Goal: Book appointment/travel/reservation

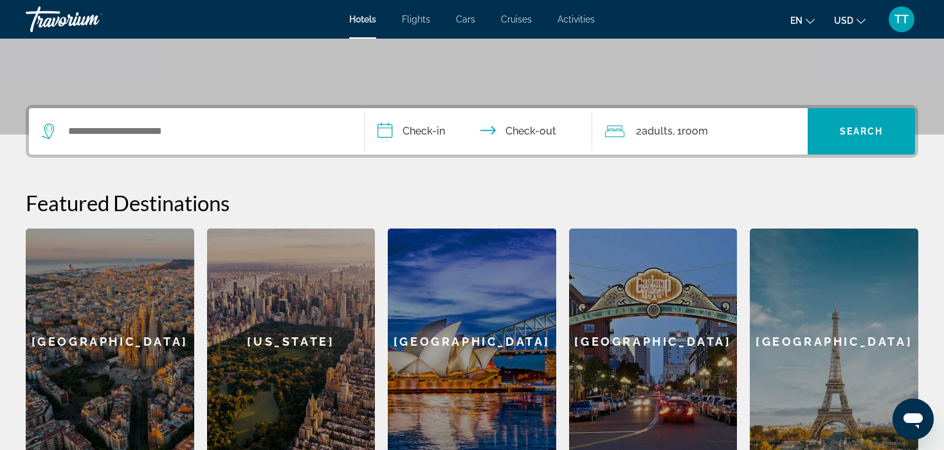
click at [254, 152] on div "Search widget" at bounding box center [196, 131] width 309 height 46
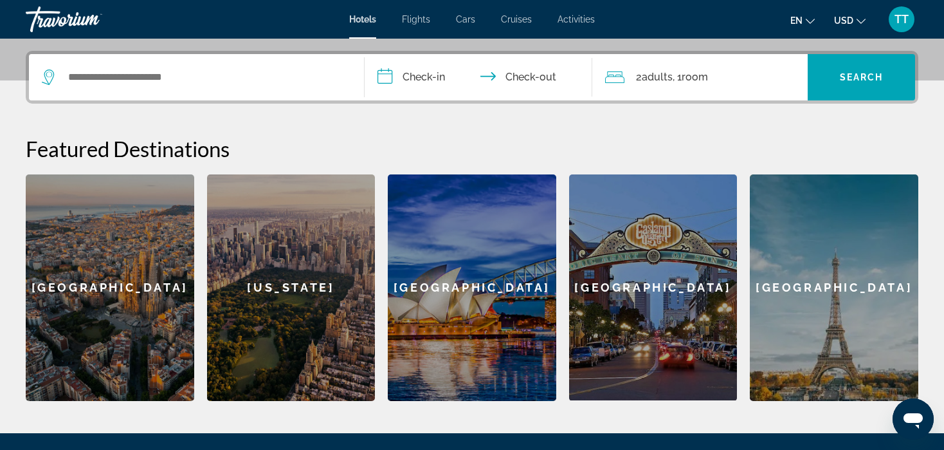
scroll to position [315, 0]
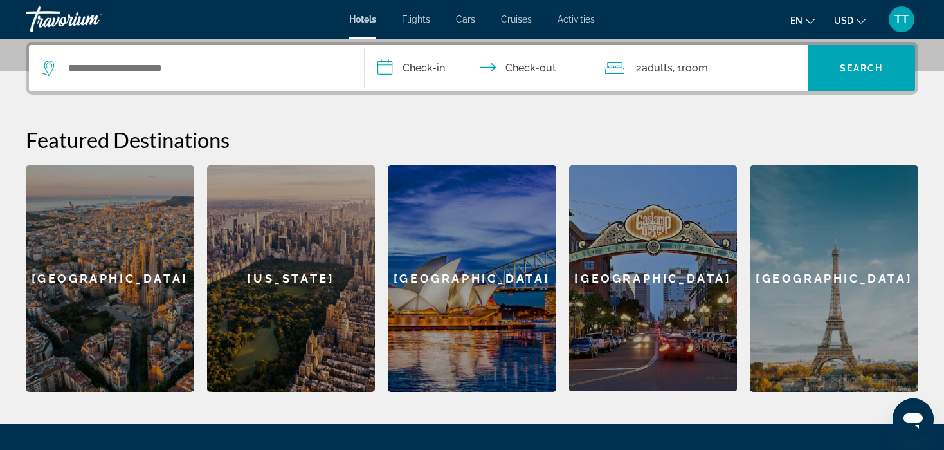
click at [264, 82] on div "Search widget" at bounding box center [196, 68] width 309 height 46
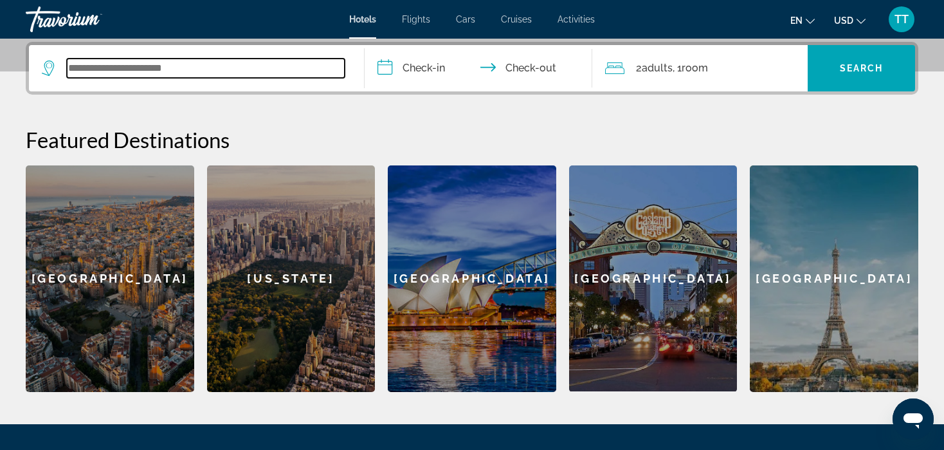
click at [236, 71] on input "Search widget" at bounding box center [206, 68] width 278 height 19
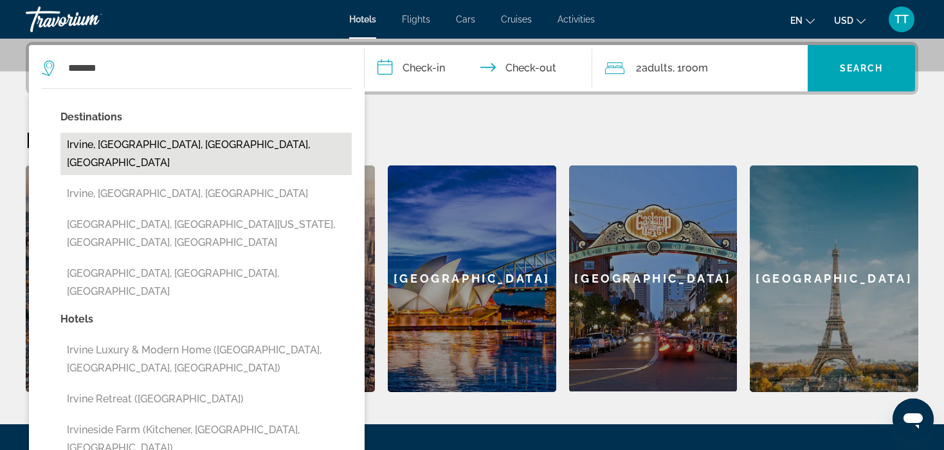
click at [215, 137] on button "Irvine, Orange County, CA, United States" at bounding box center [205, 154] width 291 height 42
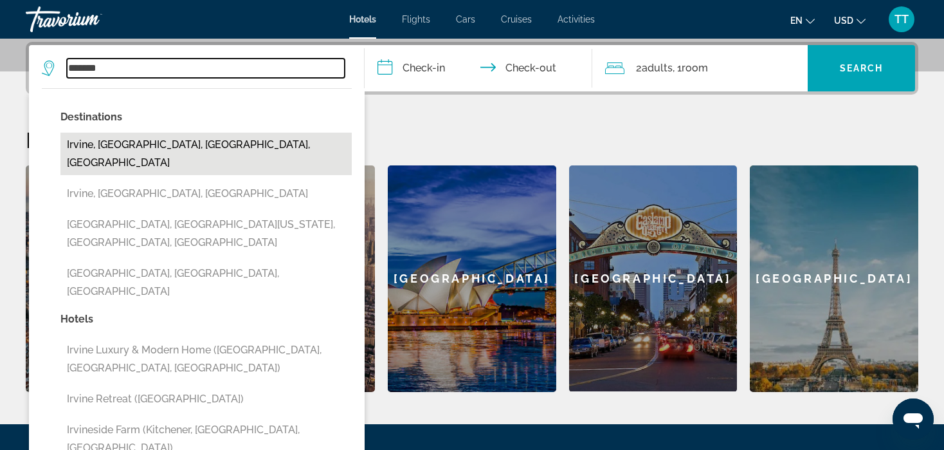
type input "**********"
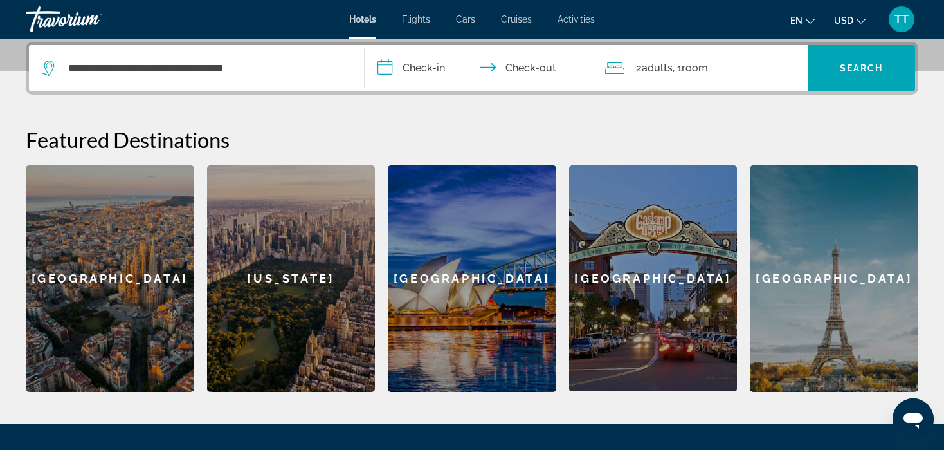
click at [420, 64] on input "**********" at bounding box center [482, 70] width 234 height 50
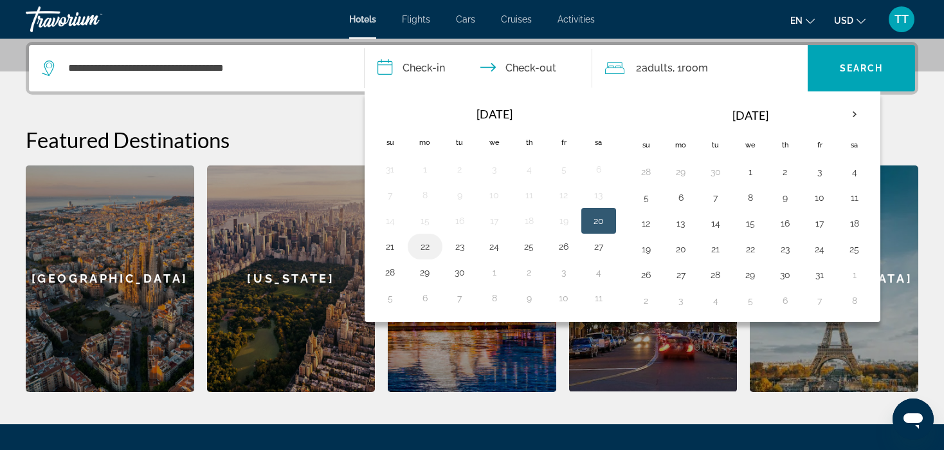
click at [425, 243] on button "22" at bounding box center [425, 246] width 21 height 18
click at [455, 244] on button "23" at bounding box center [460, 246] width 21 height 18
type input "**********"
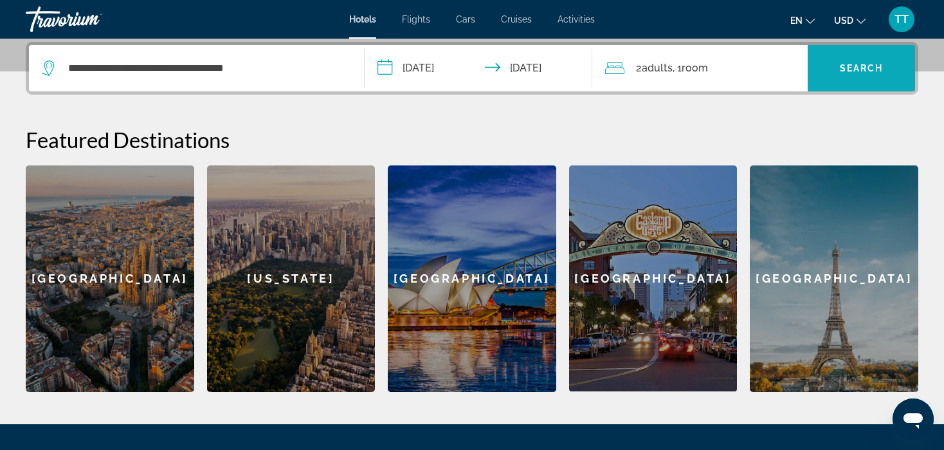
click at [841, 65] on span "Search" at bounding box center [862, 68] width 44 height 10
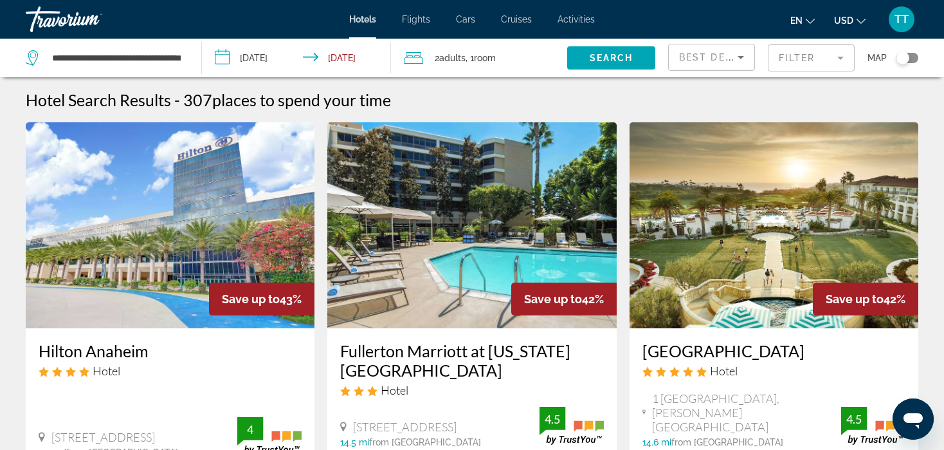
click at [695, 65] on div "Best Deals" at bounding box center [711, 62] width 65 height 36
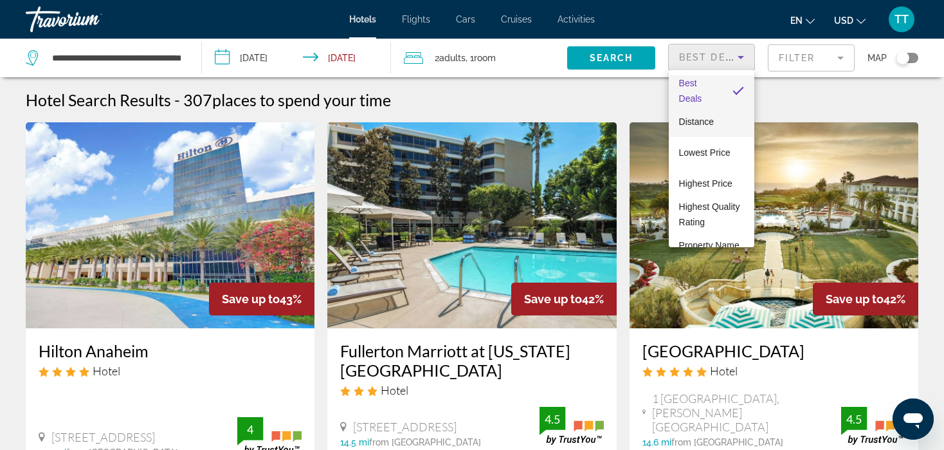
click at [702, 122] on span "Distance" at bounding box center [696, 121] width 35 height 10
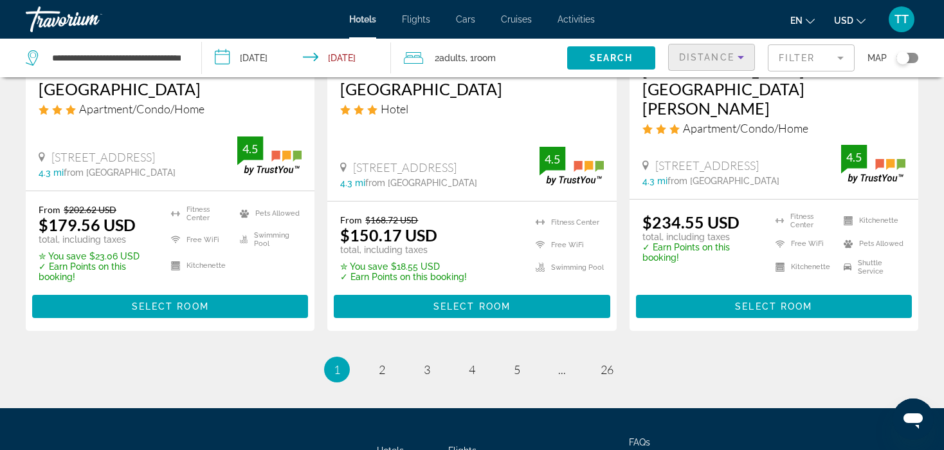
scroll to position [1834, 0]
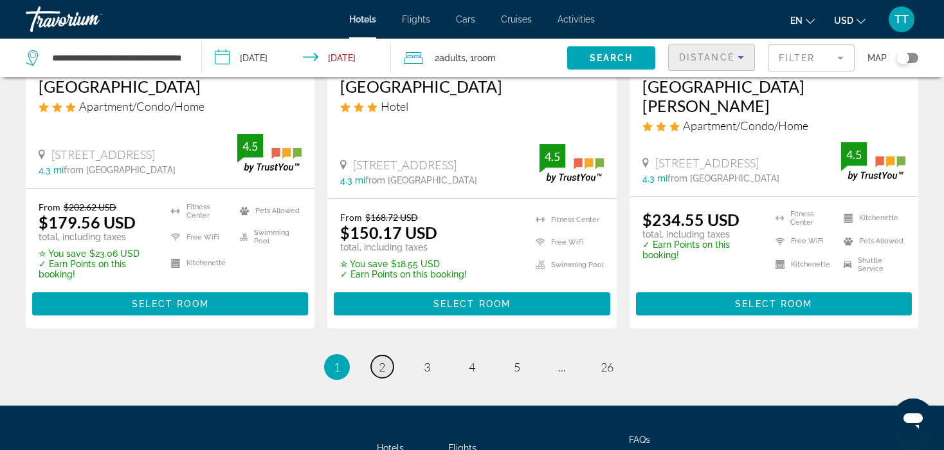
click at [380, 355] on link "page 2" at bounding box center [382, 366] width 23 height 23
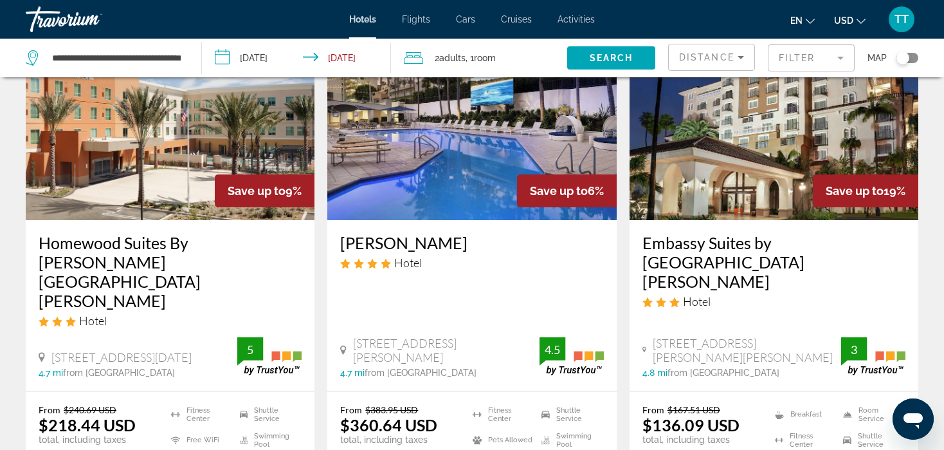
scroll to position [1121, 0]
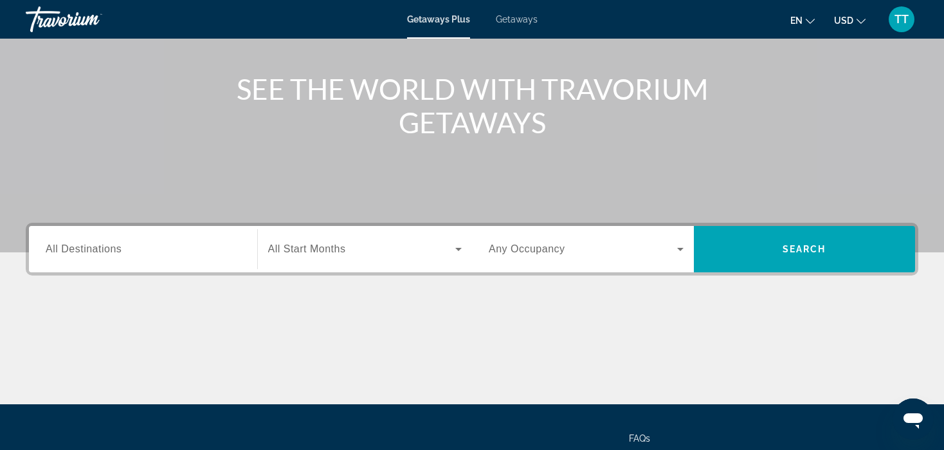
click at [197, 262] on div "Search widget" at bounding box center [143, 249] width 195 height 37
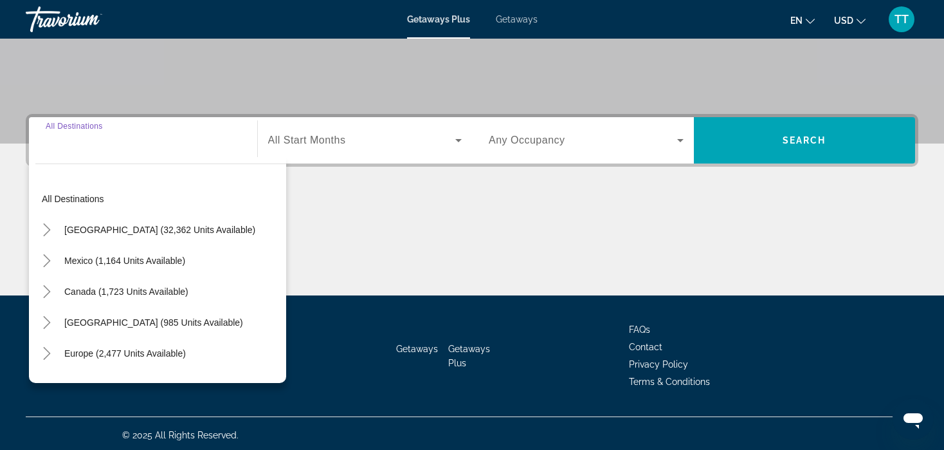
scroll to position [246, 0]
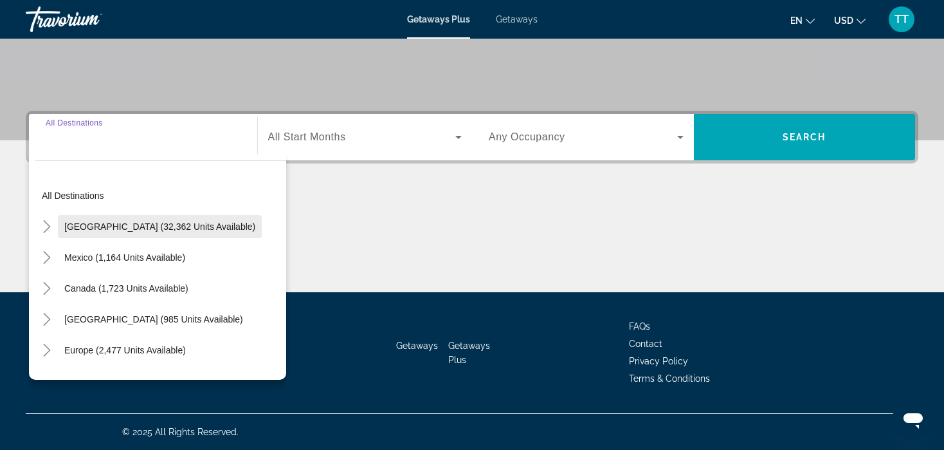
click at [146, 227] on span "[GEOGRAPHIC_DATA] (32,362 units available)" at bounding box center [159, 226] width 191 height 10
type input "**********"
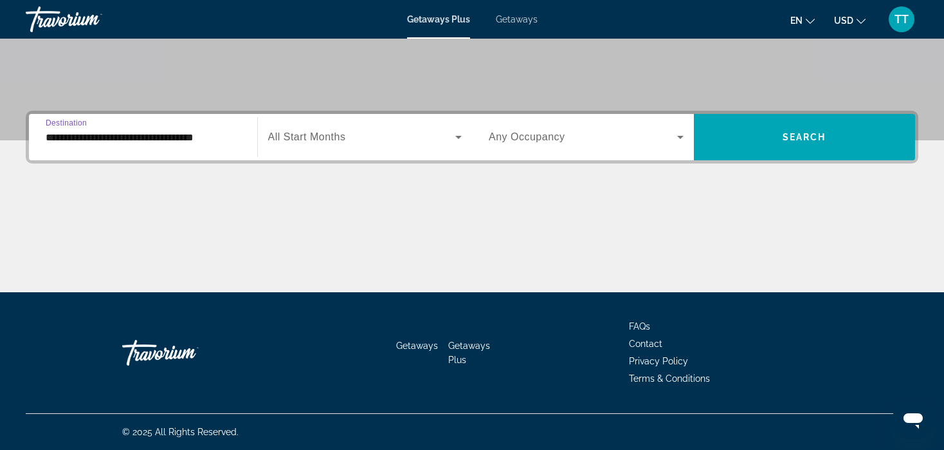
click at [344, 136] on span "All Start Months" at bounding box center [307, 136] width 78 height 11
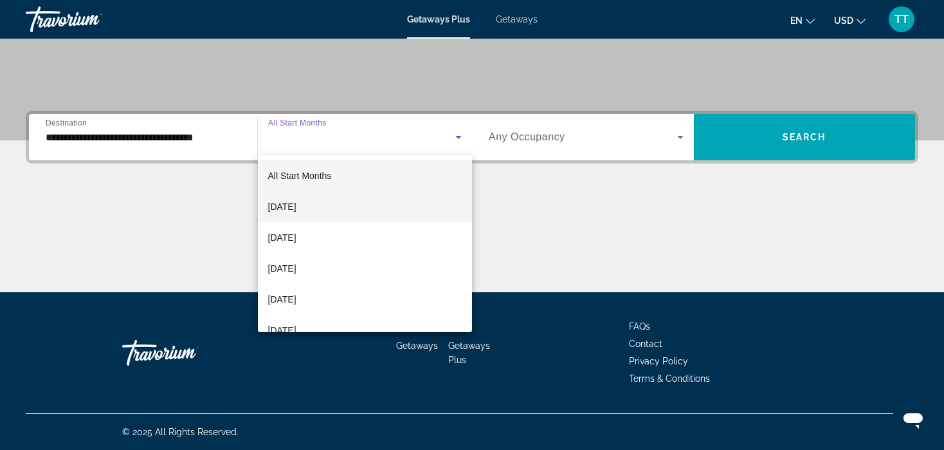
click at [340, 202] on mat-option "[DATE]" at bounding box center [365, 206] width 215 height 31
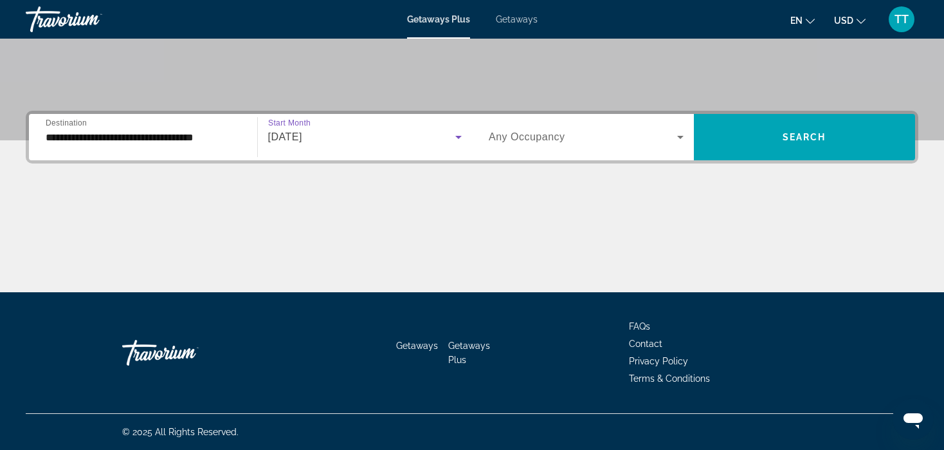
click at [517, 156] on div "Occupancy Any Occupancy" at bounding box center [587, 137] width 216 height 46
click at [545, 136] on span "Any Occupancy" at bounding box center [527, 136] width 77 height 11
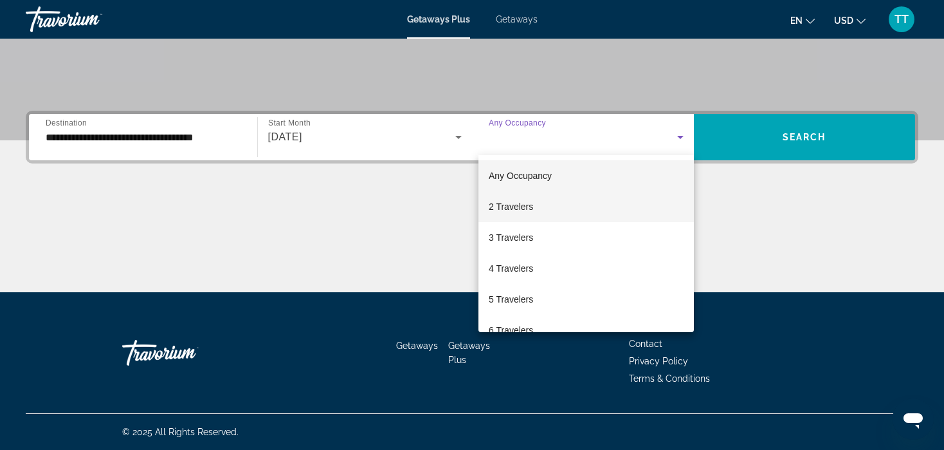
click at [538, 205] on mat-option "2 Travelers" at bounding box center [587, 206] width 216 height 31
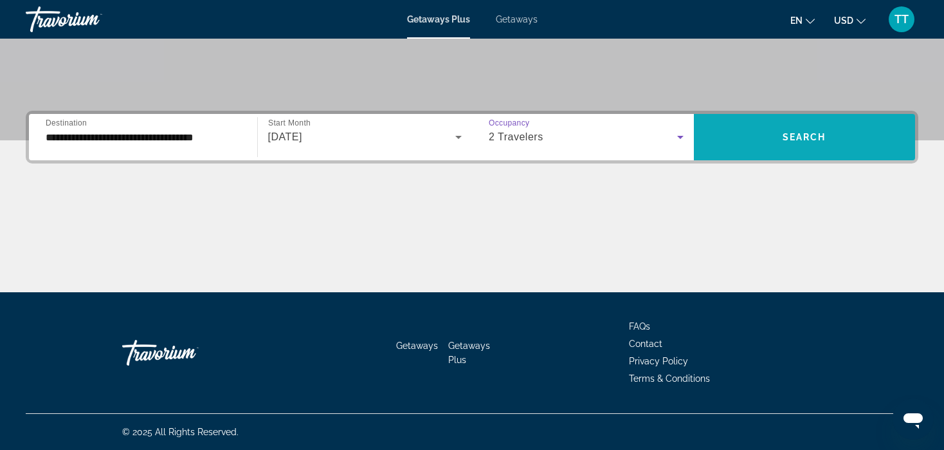
click at [744, 138] on span "Search widget" at bounding box center [805, 137] width 222 height 31
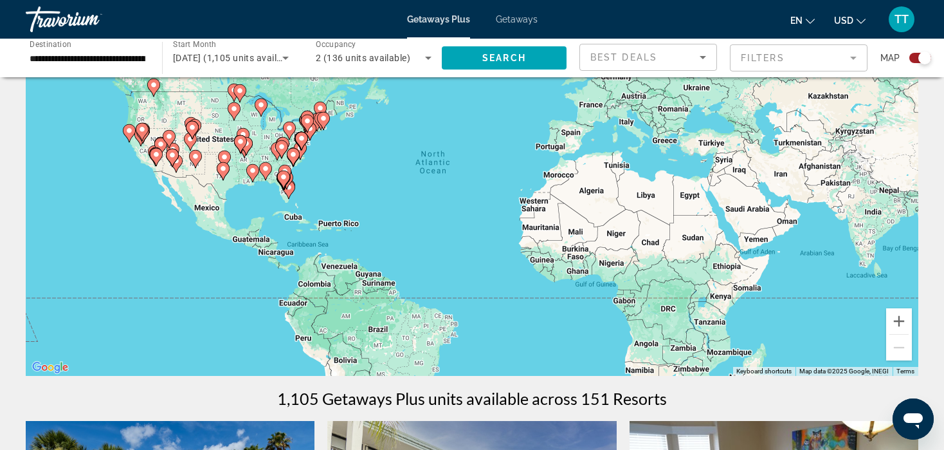
scroll to position [87, 0]
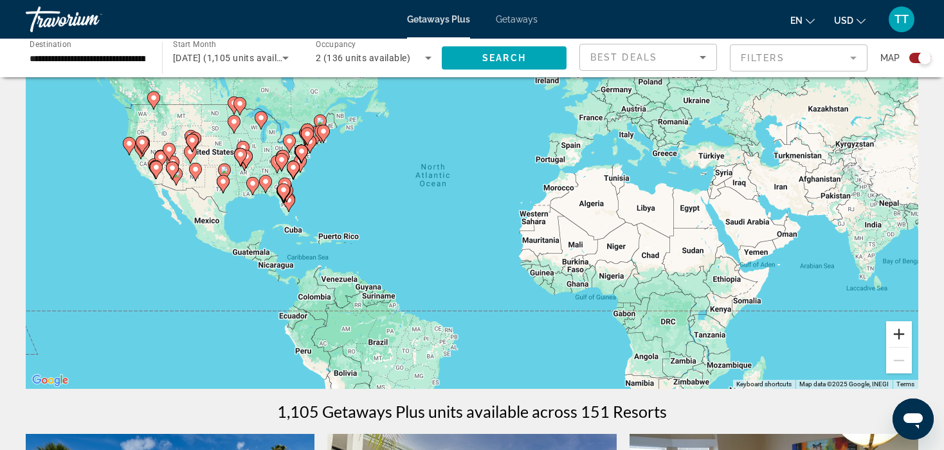
click at [899, 331] on button "Zoom in" at bounding box center [900, 334] width 26 height 26
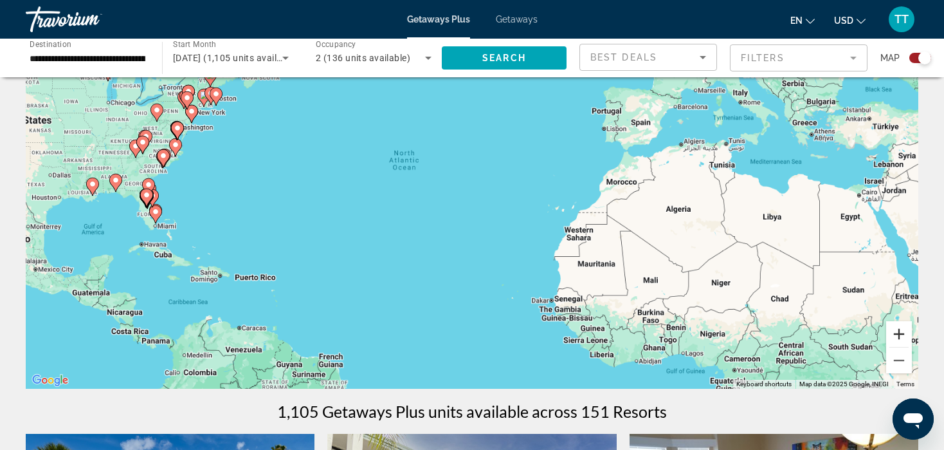
click at [899, 331] on button "Zoom in" at bounding box center [900, 334] width 26 height 26
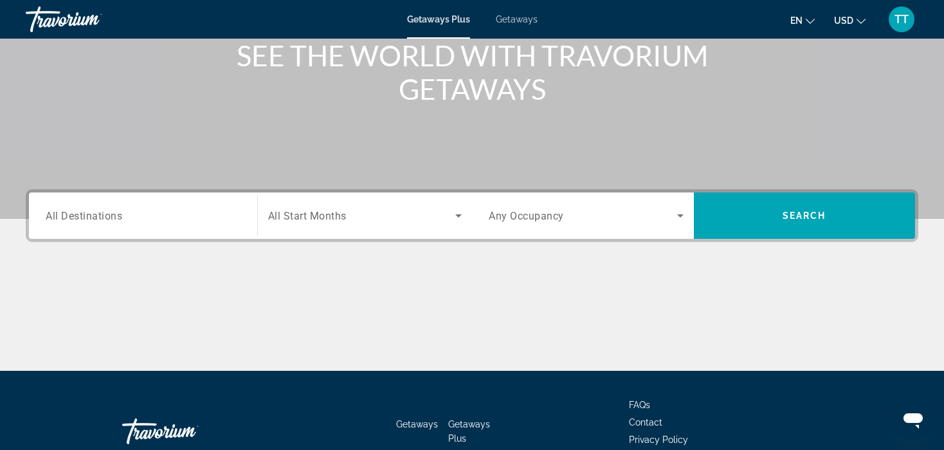
scroll to position [170, 0]
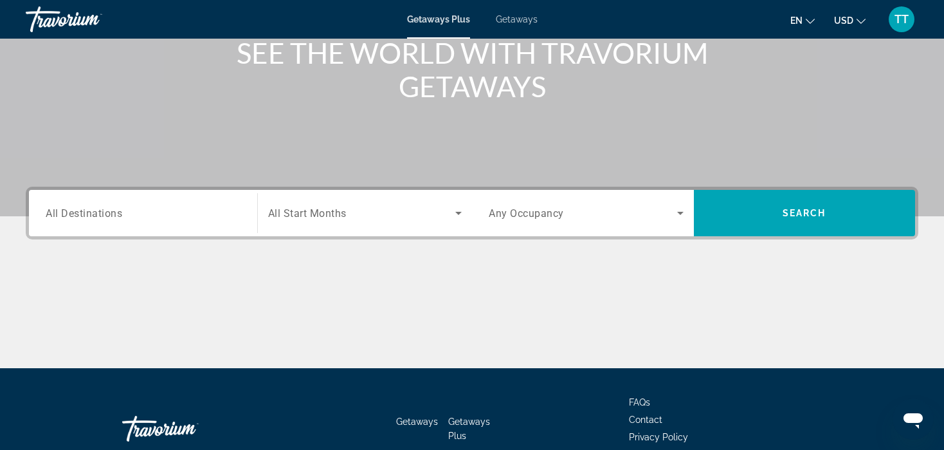
click at [179, 215] on input "Destination All Destinations" at bounding box center [143, 213] width 195 height 15
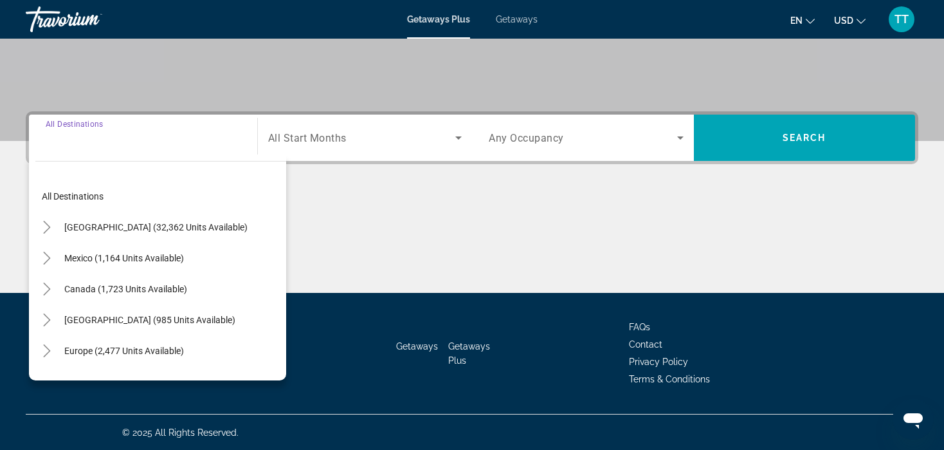
scroll to position [246, 0]
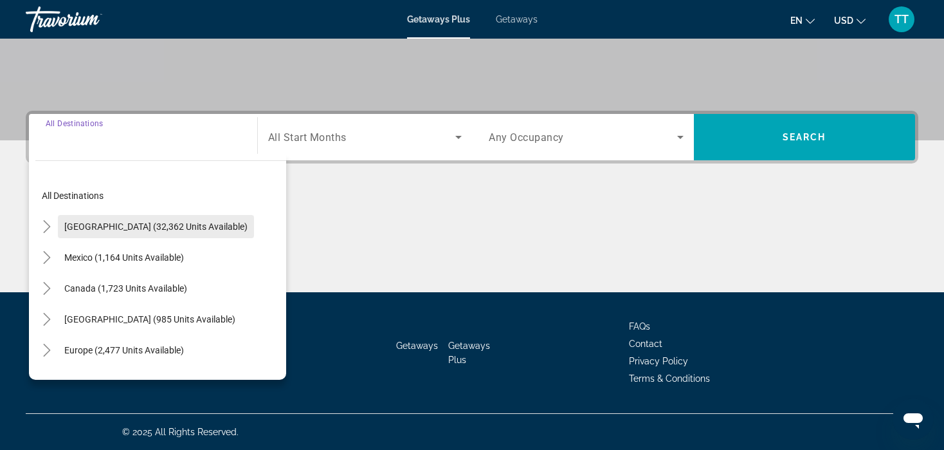
click at [167, 223] on span "[GEOGRAPHIC_DATA] (32,362 units available)" at bounding box center [155, 226] width 183 height 10
type input "**********"
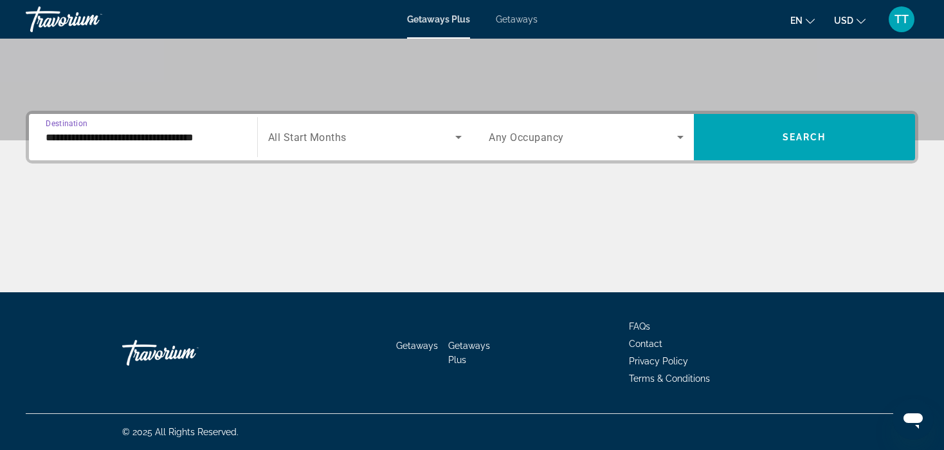
click at [336, 135] on span "All Start Months" at bounding box center [307, 137] width 78 height 12
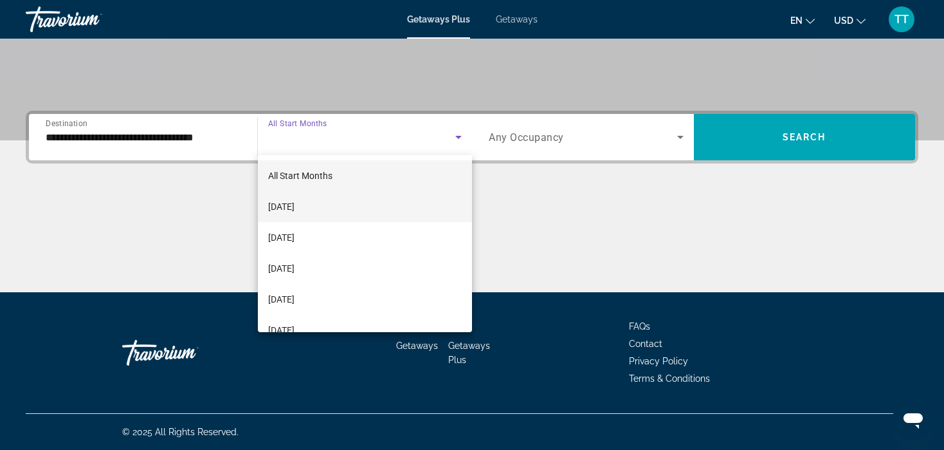
click at [335, 199] on mat-option "[DATE]" at bounding box center [365, 206] width 215 height 31
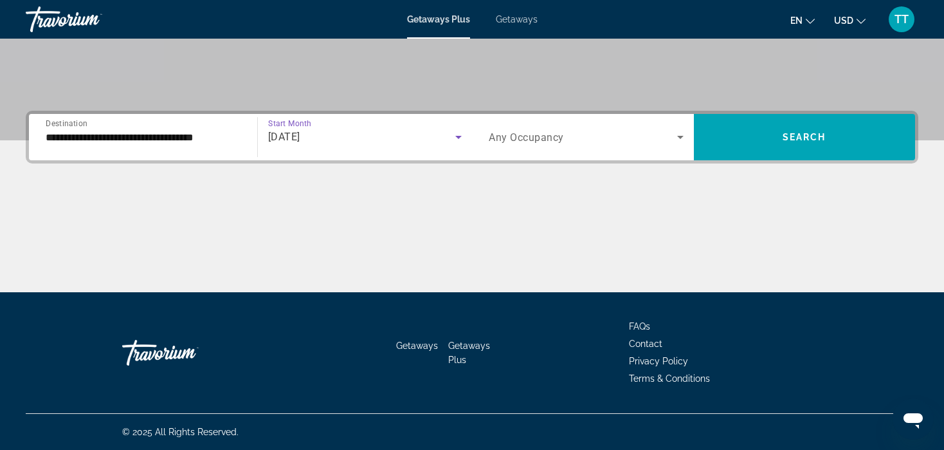
click at [526, 137] on span "Any Occupancy" at bounding box center [526, 137] width 75 height 12
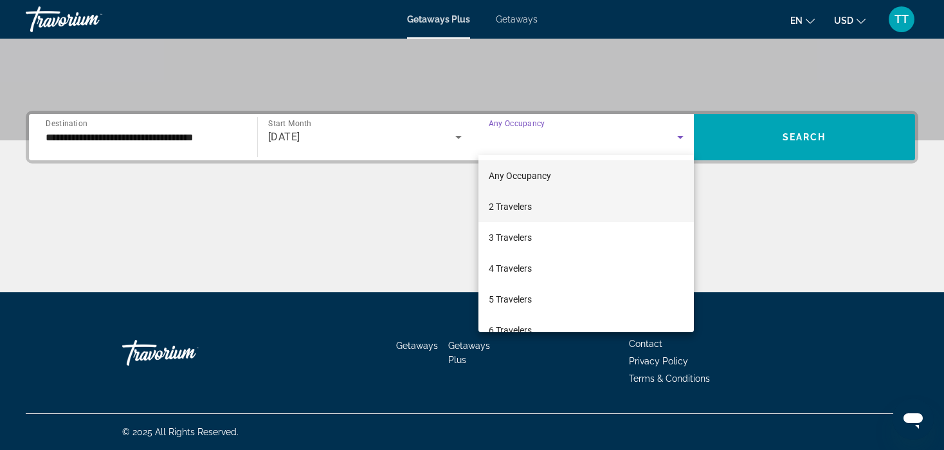
click at [535, 212] on mat-option "2 Travelers" at bounding box center [587, 206] width 216 height 31
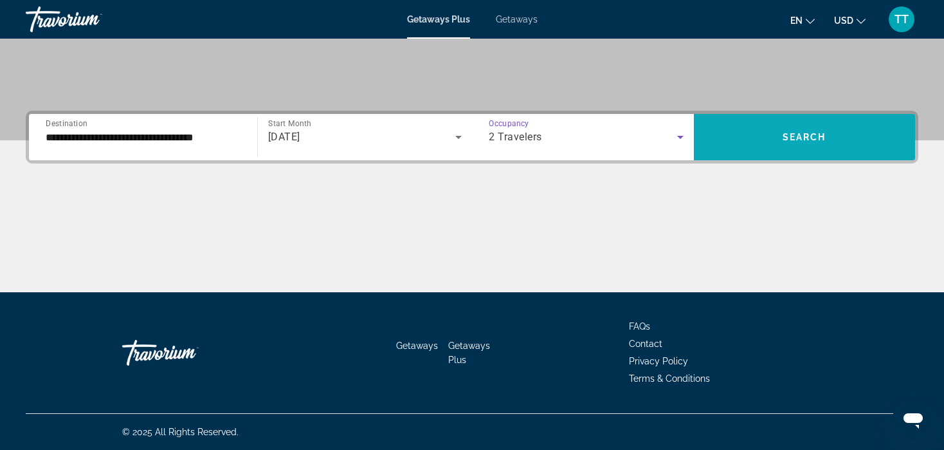
click at [798, 129] on span "Search widget" at bounding box center [805, 137] width 222 height 31
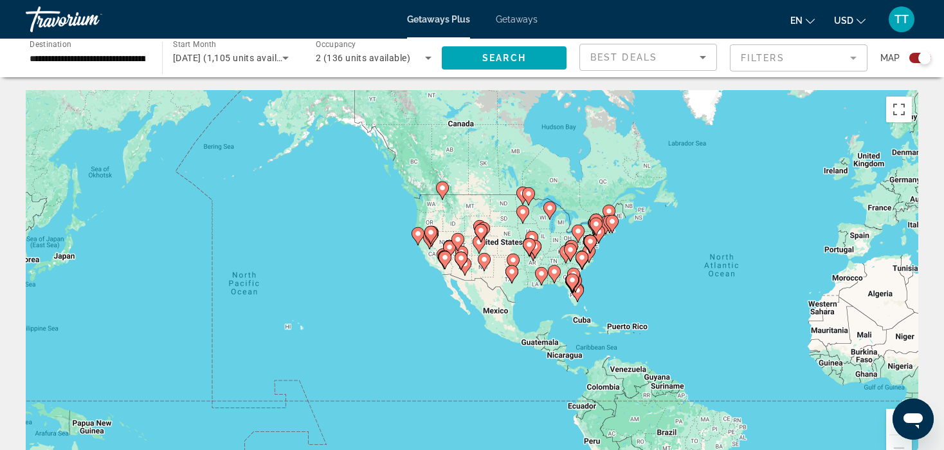
drag, startPoint x: 249, startPoint y: 250, endPoint x: 548, endPoint y: 258, distance: 299.3
click at [542, 258] on gmp-advanced-marker "Main content" at bounding box center [535, 248] width 13 height 19
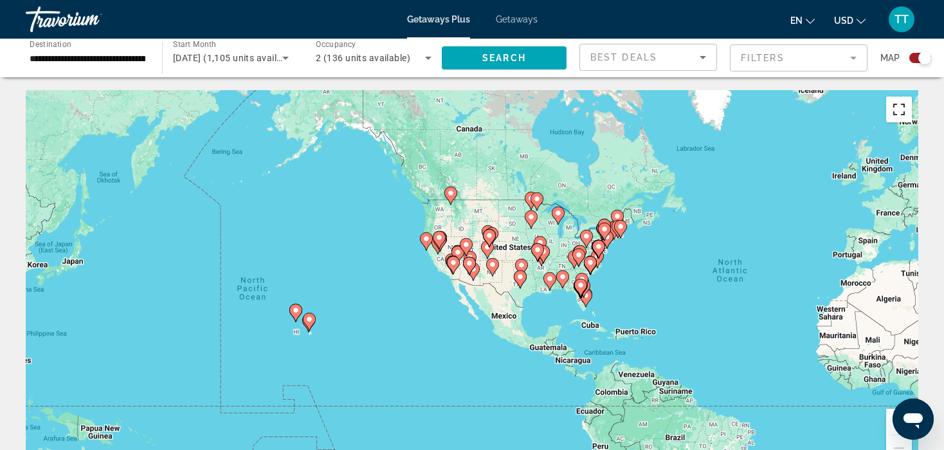
click at [904, 111] on button "Toggle fullscreen view" at bounding box center [900, 109] width 26 height 26
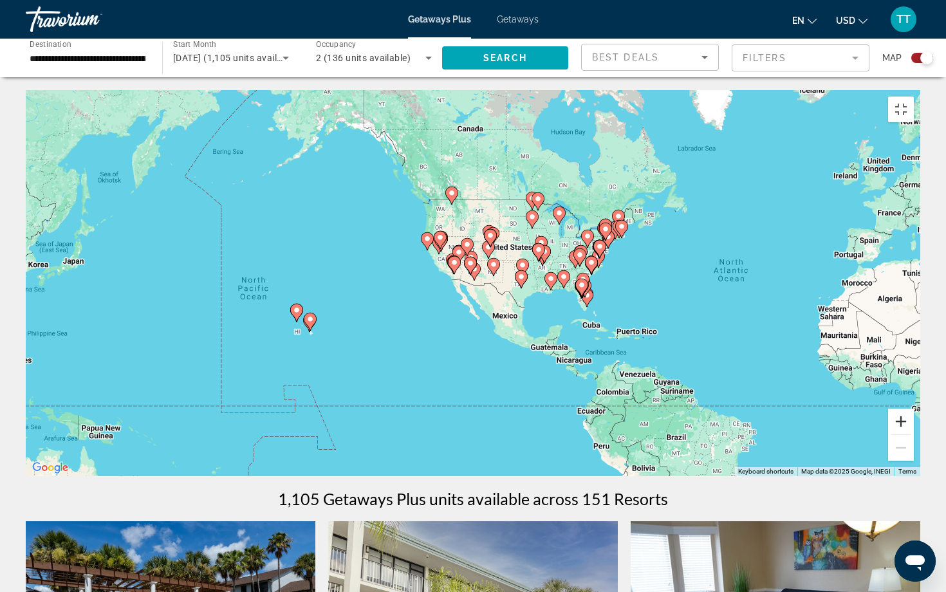
click at [914, 434] on button "Zoom in" at bounding box center [901, 422] width 26 height 26
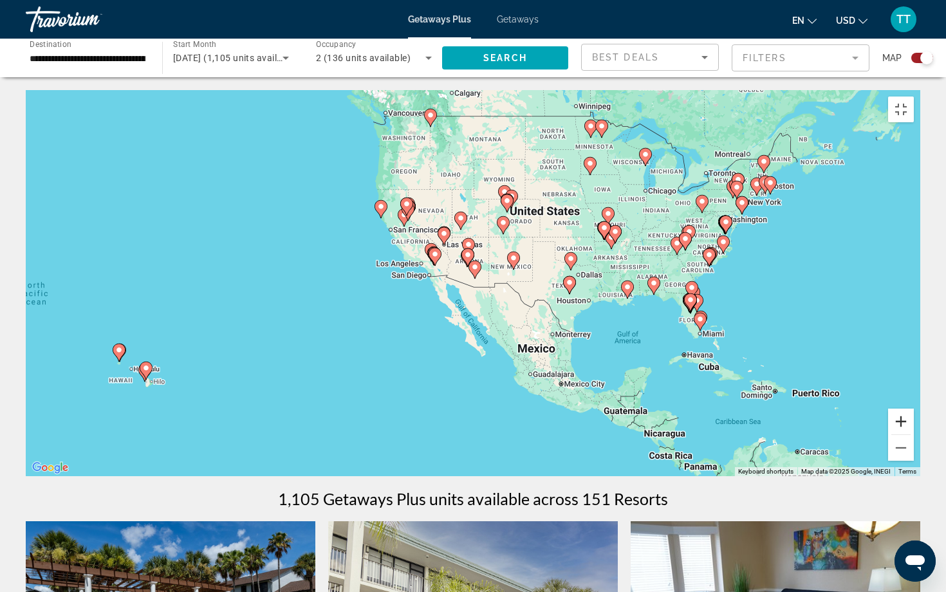
click at [914, 434] on button "Zoom in" at bounding box center [901, 422] width 26 height 26
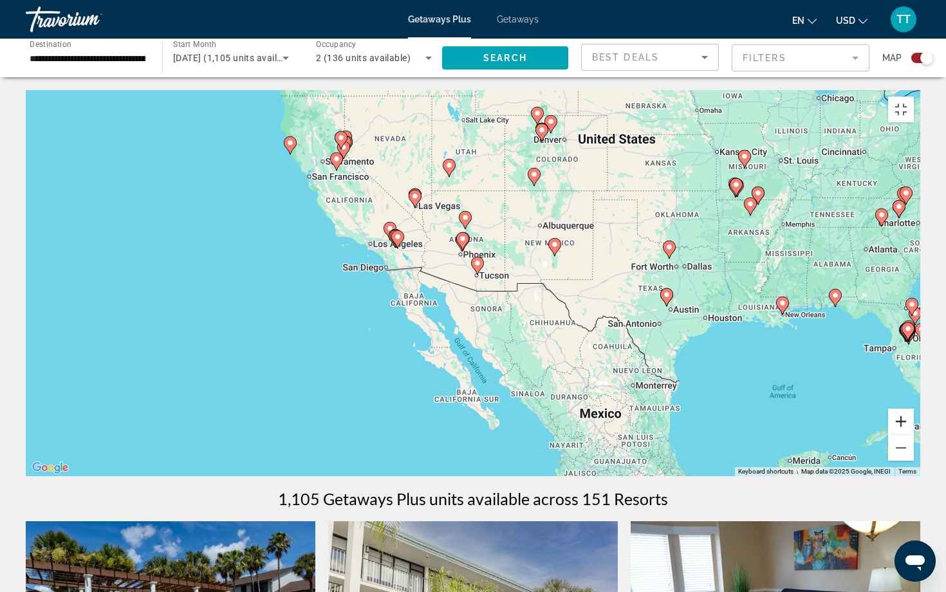
click at [914, 434] on button "Zoom in" at bounding box center [901, 422] width 26 height 26
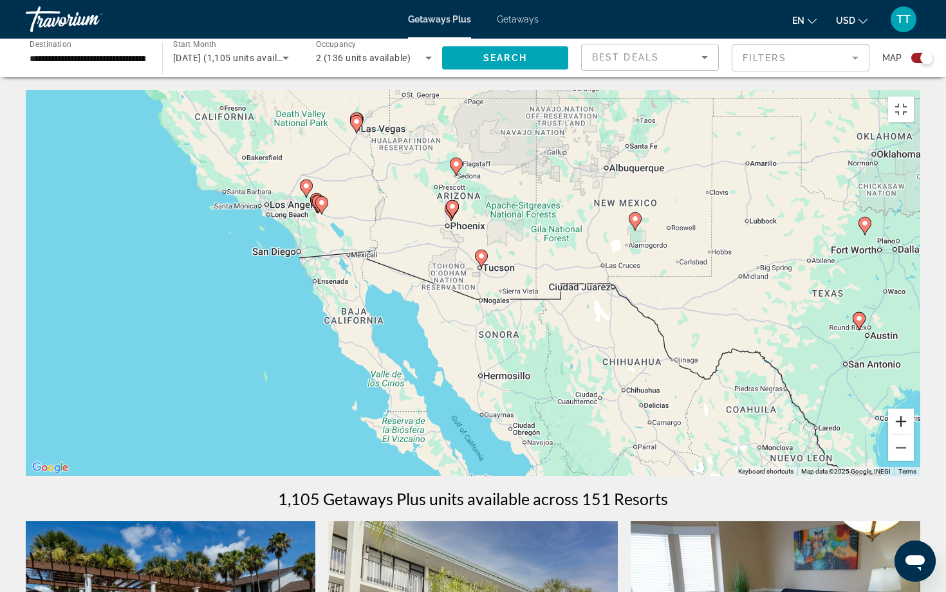
click at [914, 434] on button "Zoom in" at bounding box center [901, 422] width 26 height 26
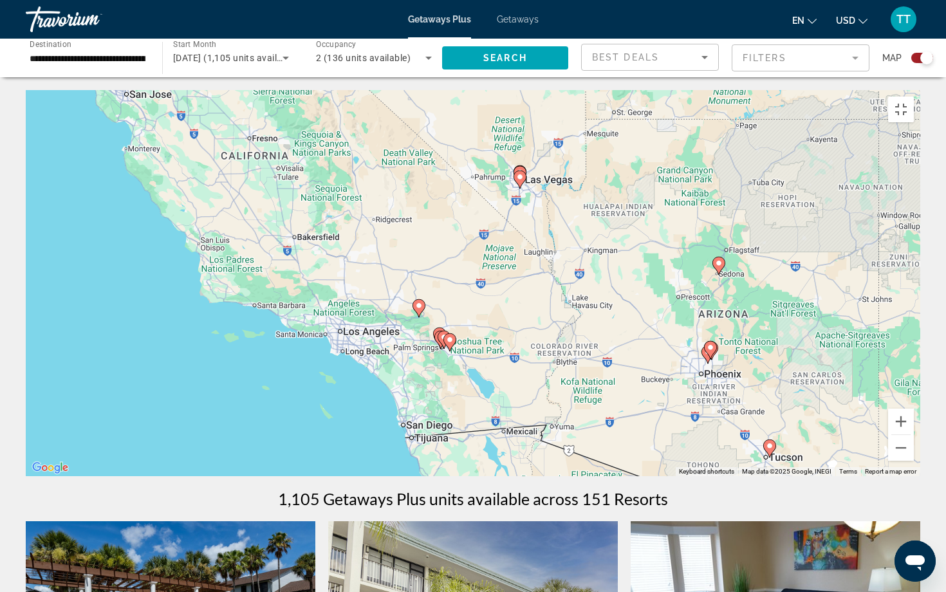
drag, startPoint x: 316, startPoint y: 236, endPoint x: 598, endPoint y: 441, distance: 348.2
click at [598, 441] on div "To activate drag with keyboard, press Alt + Enter. Once in keyboard drag state,…" at bounding box center [473, 283] width 894 height 386
click at [914, 434] on button "Zoom in" at bounding box center [901, 422] width 26 height 26
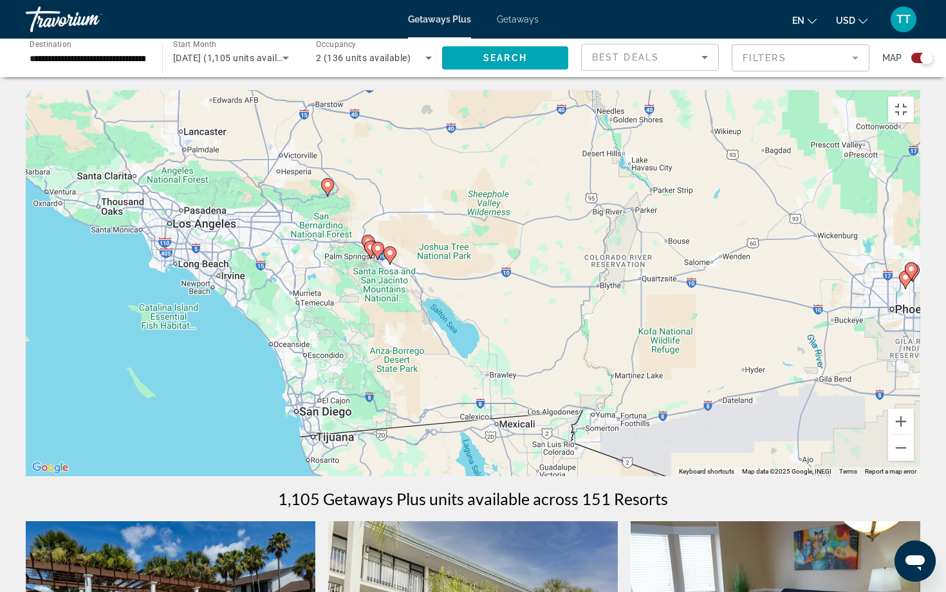
drag, startPoint x: 650, startPoint y: 472, endPoint x: 611, endPoint y: 315, distance: 161.2
click at [611, 315] on div "To activate drag with keyboard, press Alt + Enter. Once in keyboard drag state,…" at bounding box center [473, 283] width 894 height 386
click at [914, 434] on button "Zoom in" at bounding box center [901, 422] width 26 height 26
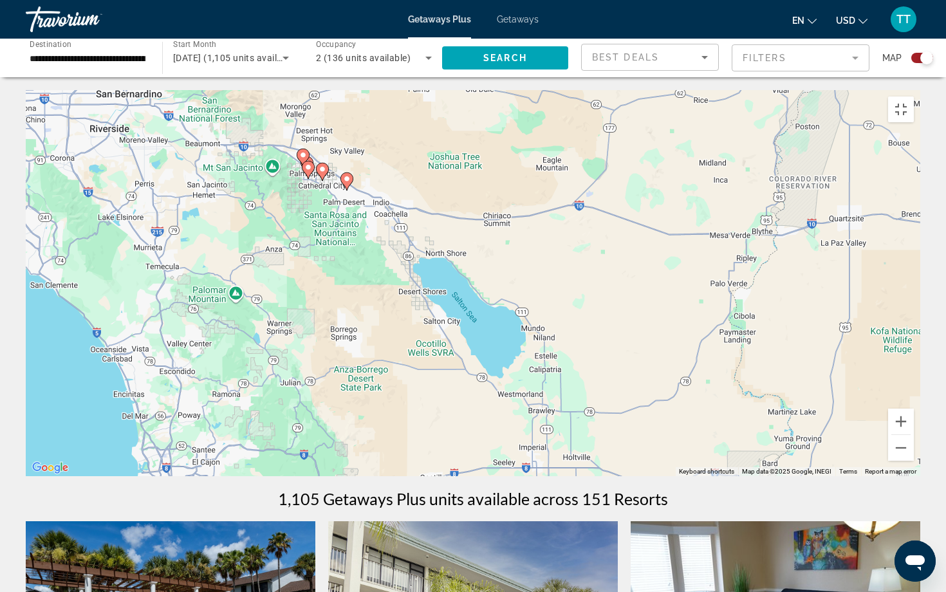
drag, startPoint x: 313, startPoint y: 461, endPoint x: 353, endPoint y: 401, distance: 71.4
click at [353, 401] on div "To activate drag with keyboard, press Alt + Enter. Once in keyboard drag state,…" at bounding box center [473, 283] width 894 height 386
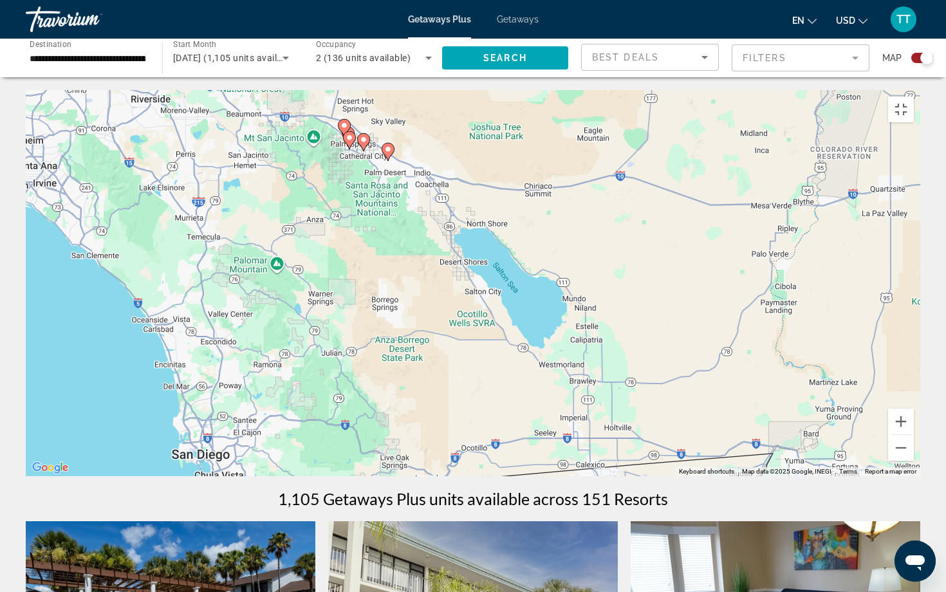
drag, startPoint x: 264, startPoint y: 462, endPoint x: 308, endPoint y: 430, distance: 53.4
click at [308, 430] on div "To activate drag with keyboard, press Alt + Enter. Once in keyboard drag state,…" at bounding box center [473, 283] width 894 height 386
click at [389, 160] on icon "Main content" at bounding box center [388, 151] width 12 height 17
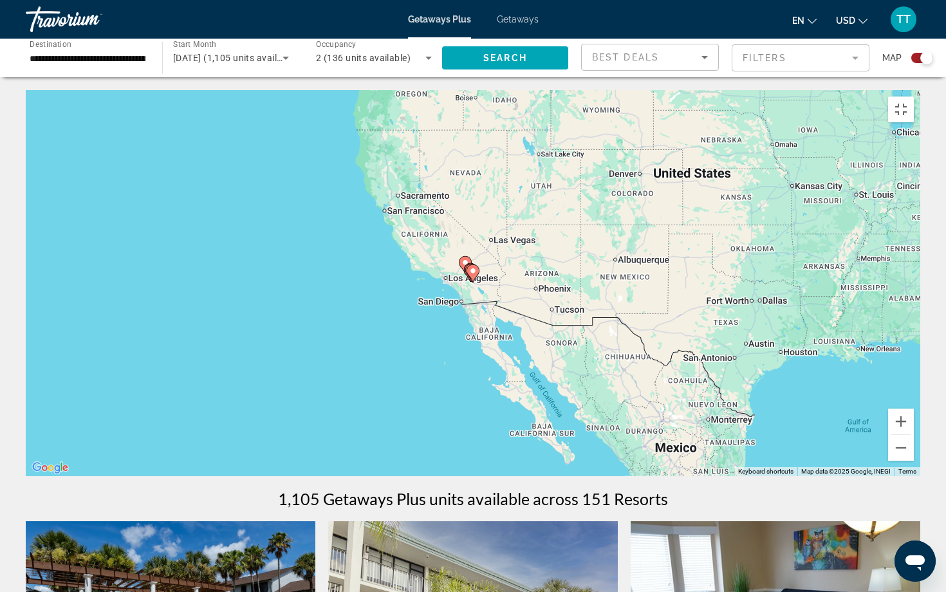
click at [464, 281] on icon "Main content" at bounding box center [470, 272] width 12 height 17
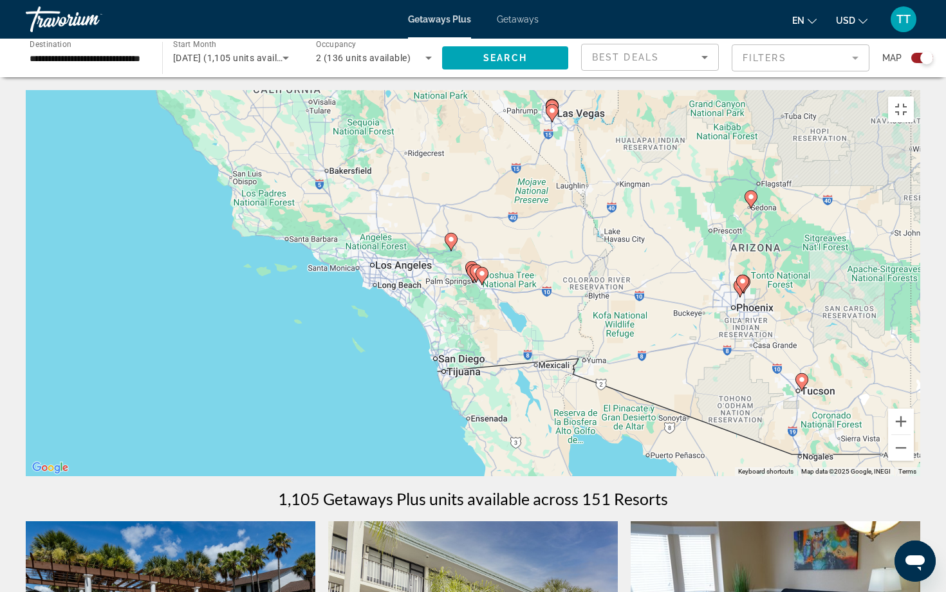
click at [482, 286] on gmp-advanced-marker "Main content" at bounding box center [481, 275] width 13 height 19
type input "**********"
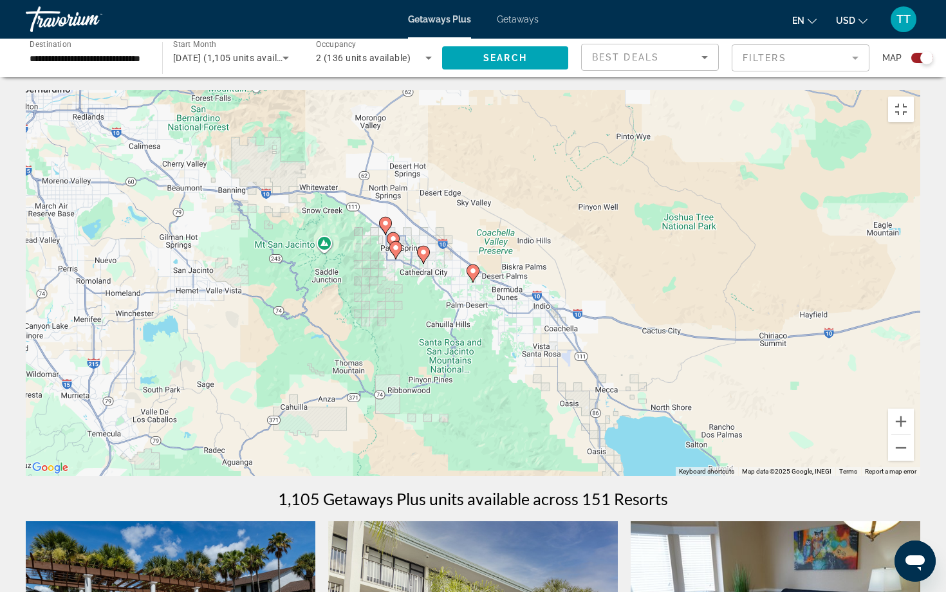
click at [470, 275] on image "Main content" at bounding box center [473, 271] width 8 height 8
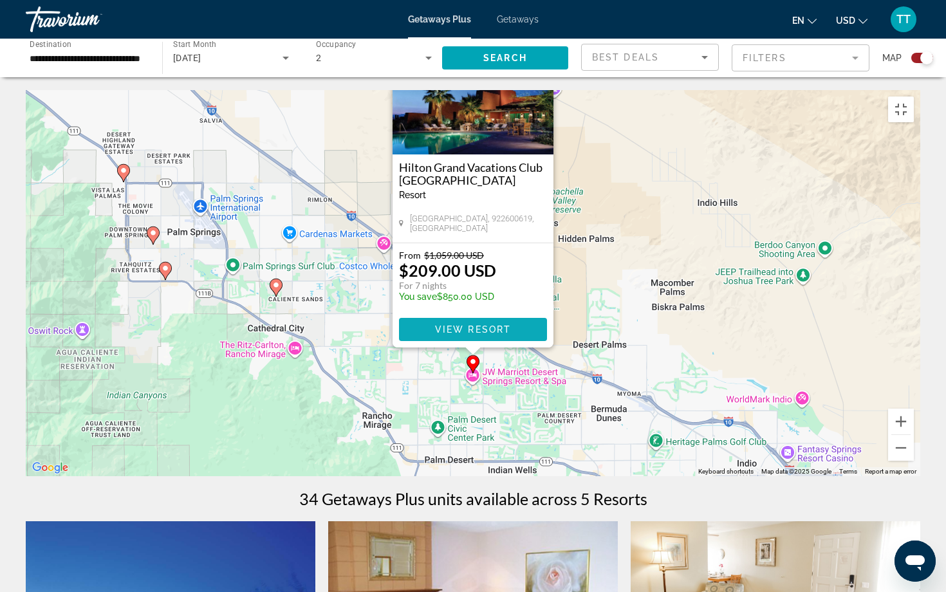
click at [490, 335] on span "View Resort" at bounding box center [473, 329] width 76 height 10
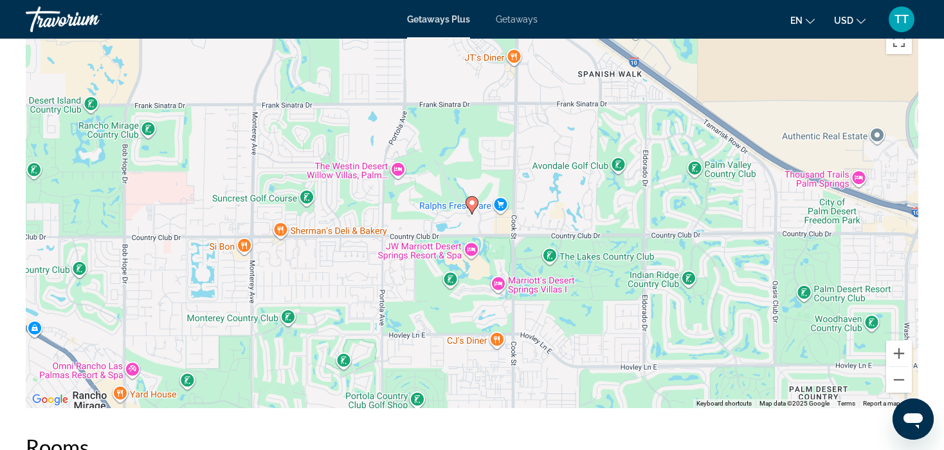
scroll to position [1194, 0]
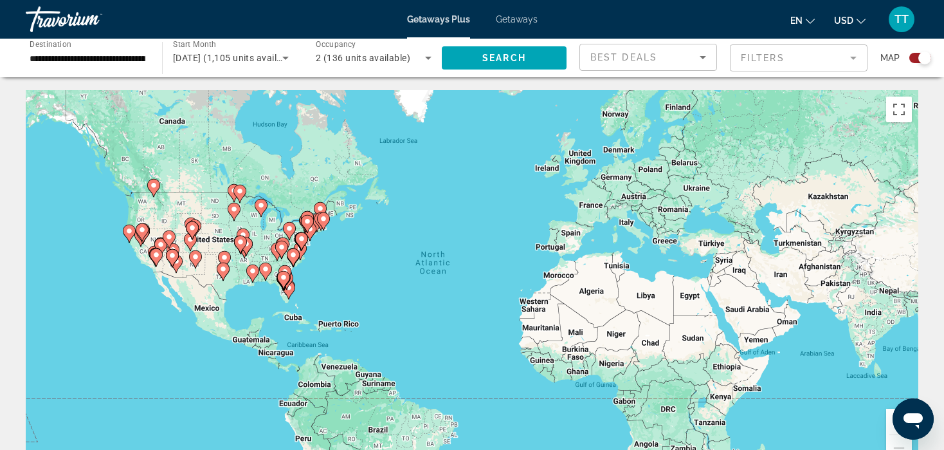
scroll to position [34, 0]
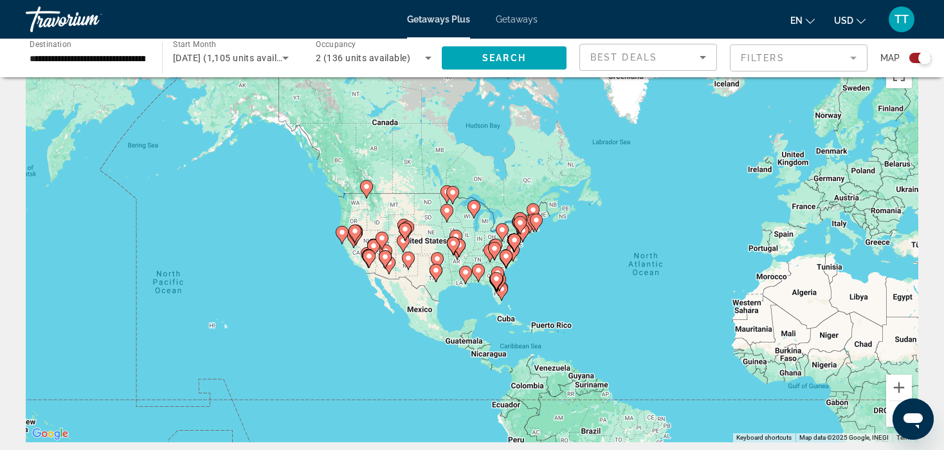
drag, startPoint x: 246, startPoint y: 204, endPoint x: 491, endPoint y: 253, distance: 249.3
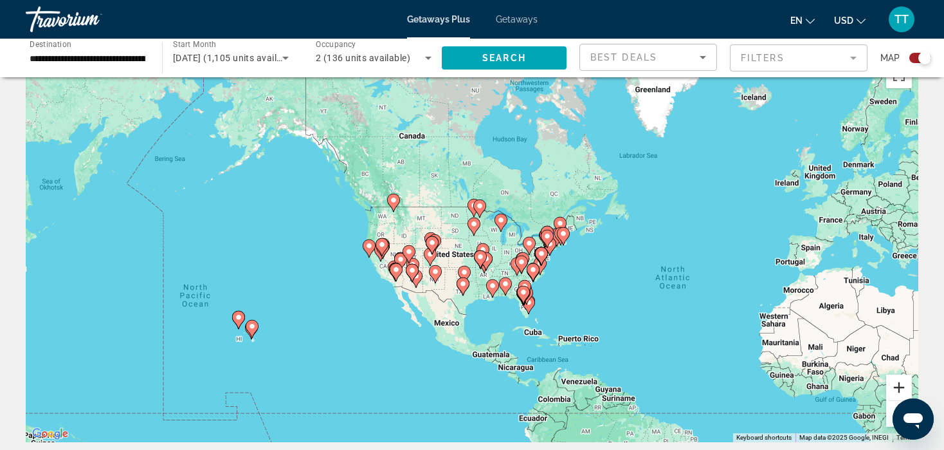
click at [897, 388] on button "Zoom in" at bounding box center [900, 387] width 26 height 26
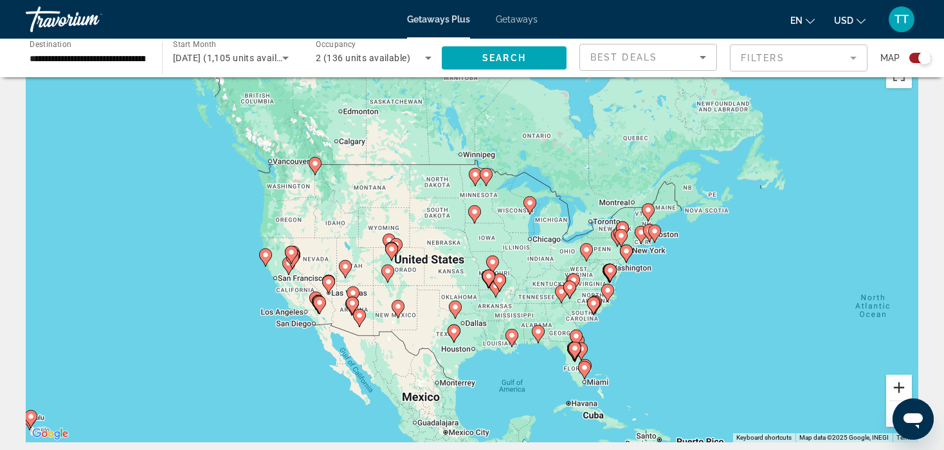
click at [897, 388] on button "Zoom in" at bounding box center [900, 387] width 26 height 26
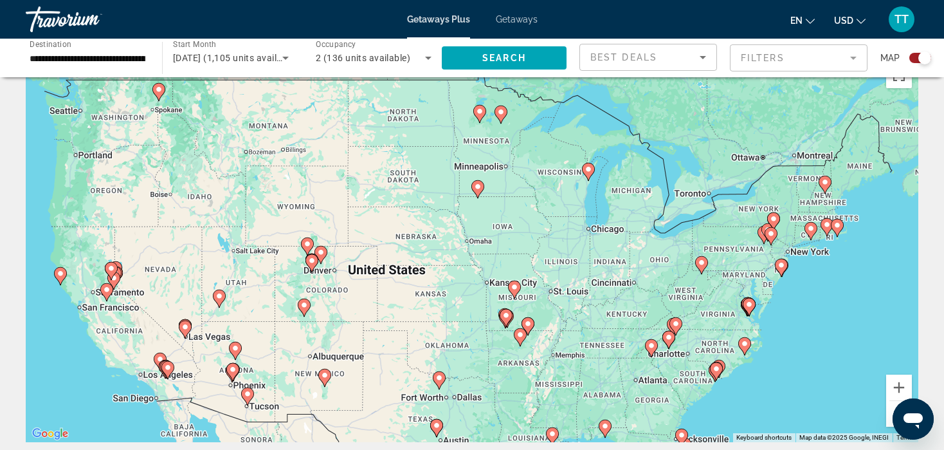
click at [593, 380] on div "To activate drag with keyboard, press Alt + Enter. Once in keyboard drag state,…" at bounding box center [472, 249] width 893 height 386
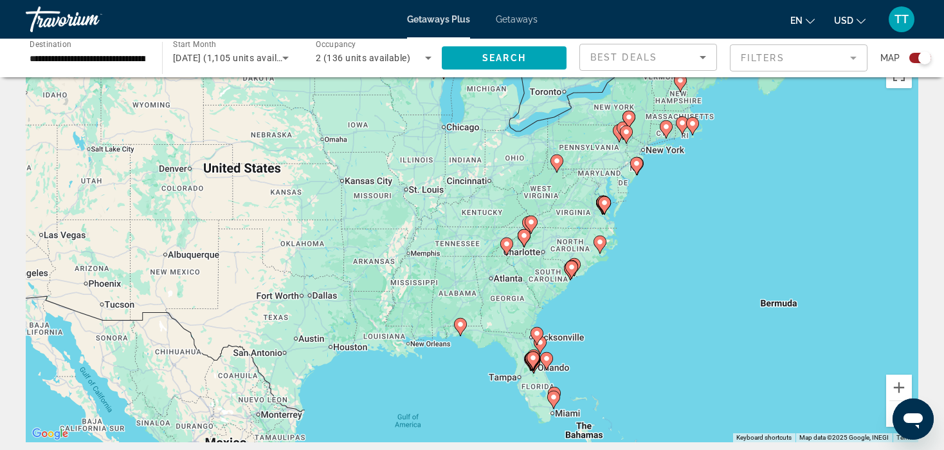
drag, startPoint x: 109, startPoint y: 217, endPoint x: 700, endPoint y: 150, distance: 595.0
click at [700, 150] on div "To activate drag with keyboard, press Alt + Enter. Once in keyboard drag state,…" at bounding box center [472, 249] width 893 height 386
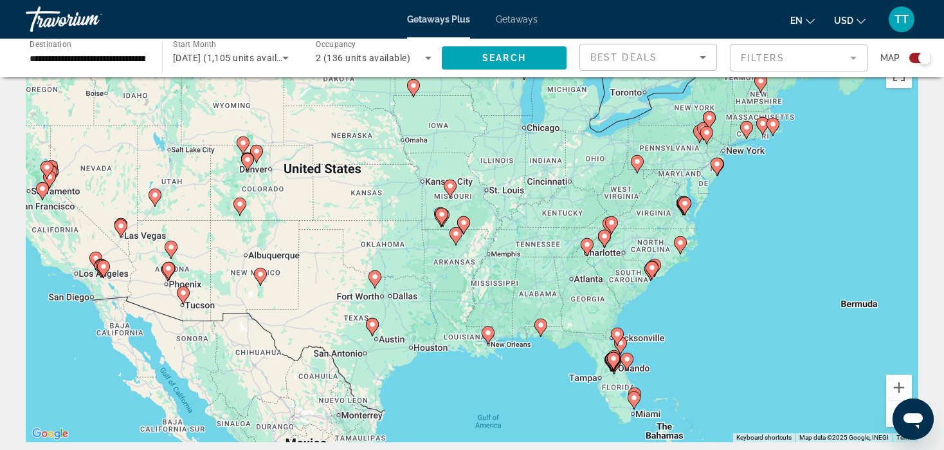
drag, startPoint x: 87, startPoint y: 289, endPoint x: 408, endPoint y: 271, distance: 320.9
click at [408, 271] on div "To activate drag with keyboard, press Alt + Enter. Once in keyboard drag state,…" at bounding box center [472, 249] width 893 height 386
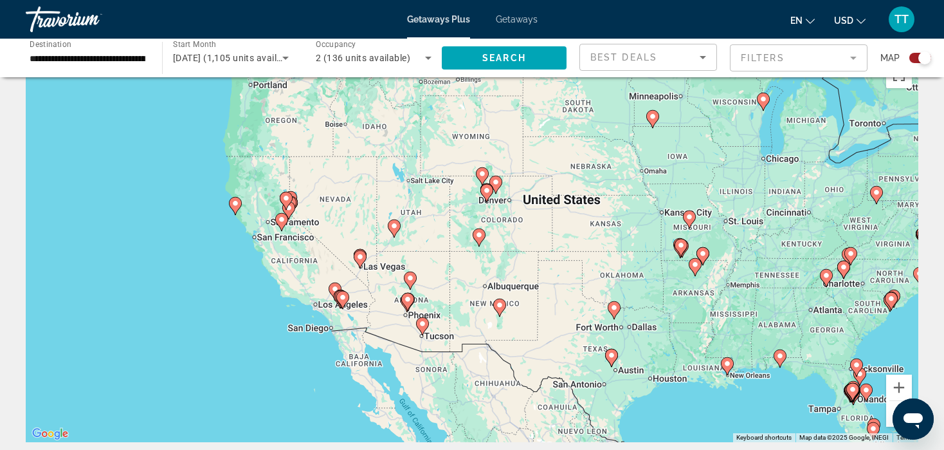
drag, startPoint x: 152, startPoint y: 239, endPoint x: 407, endPoint y: 268, distance: 256.4
click at [407, 268] on div "To activate drag with keyboard, press Alt + Enter. Once in keyboard drag state,…" at bounding box center [472, 249] width 893 height 386
click at [891, 395] on button "Zoom in" at bounding box center [900, 387] width 26 height 26
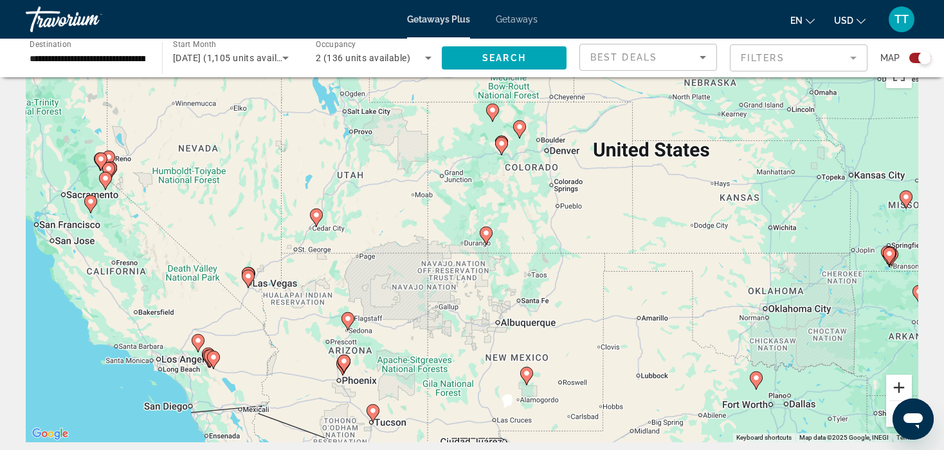
click at [891, 395] on button "Zoom in" at bounding box center [900, 387] width 26 height 26
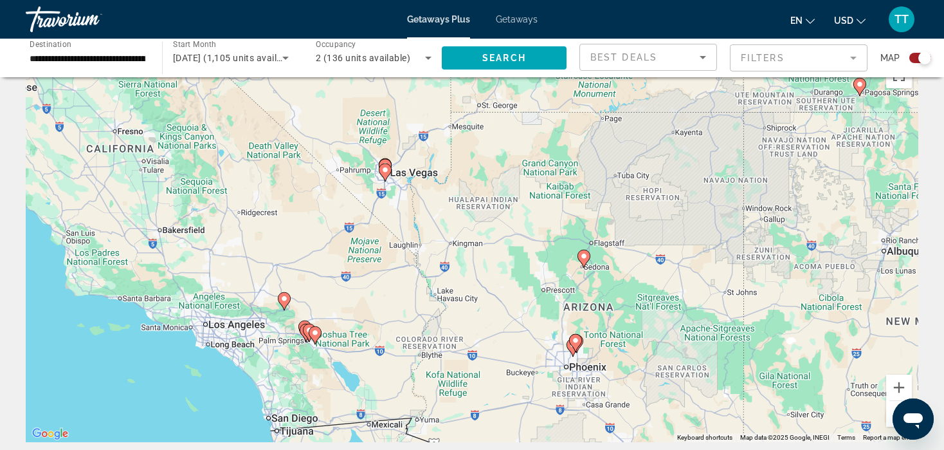
drag, startPoint x: 100, startPoint y: 360, endPoint x: 488, endPoint y: 196, distance: 421.4
click at [488, 196] on div "To activate drag with keyboard, press Alt + Enter. Once in keyboard drag state,…" at bounding box center [472, 249] width 893 height 386
click at [898, 392] on button "Zoom in" at bounding box center [900, 387] width 26 height 26
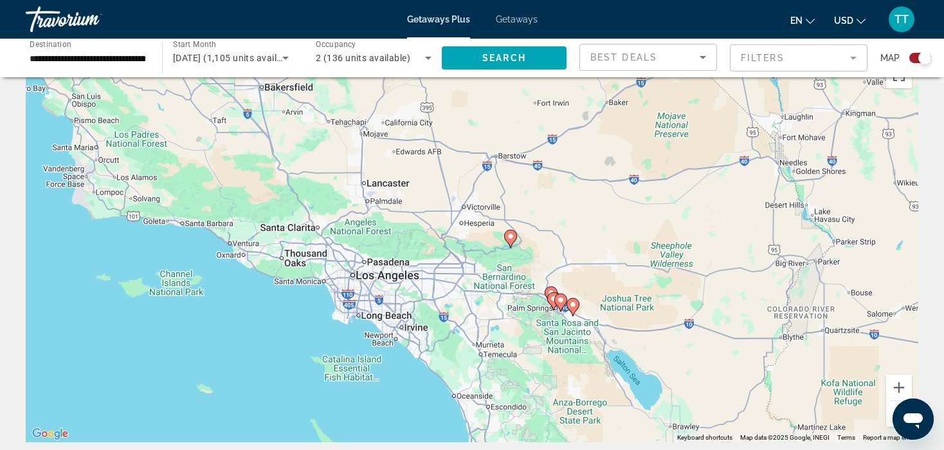
drag, startPoint x: 212, startPoint y: 350, endPoint x: 627, endPoint y: 223, distance: 433.3
click at [627, 223] on div "To activate drag with keyboard, press Alt + Enter. Once in keyboard drag state,…" at bounding box center [472, 249] width 893 height 386
click at [899, 386] on button "Zoom in" at bounding box center [900, 387] width 26 height 26
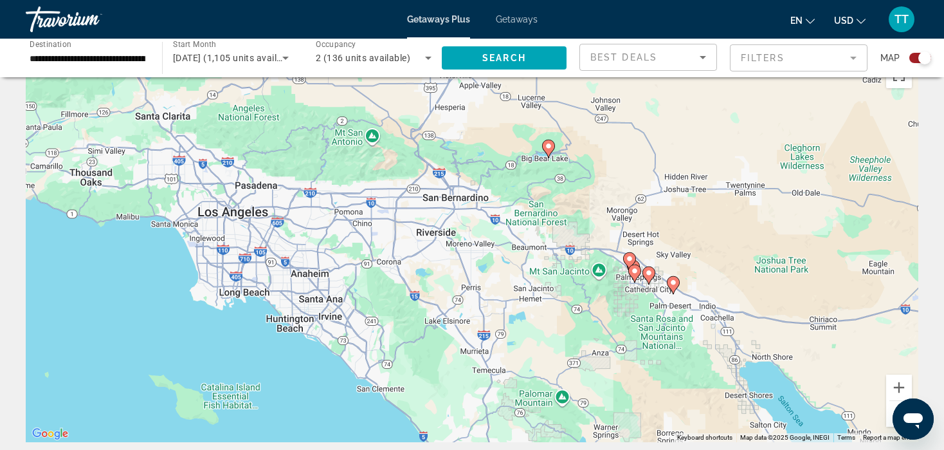
drag, startPoint x: 722, startPoint y: 368, endPoint x: 721, endPoint y: 277, distance: 90.7
click at [721, 277] on div "To activate drag with keyboard, press Alt + Enter. Once in keyboard drag state,…" at bounding box center [472, 249] width 893 height 386
click at [555, 149] on div "To activate drag with keyboard, press Alt + Enter. Once in keyboard drag state,…" at bounding box center [472, 249] width 893 height 386
click at [551, 154] on gmp-advanced-marker "Main content" at bounding box center [548, 148] width 13 height 19
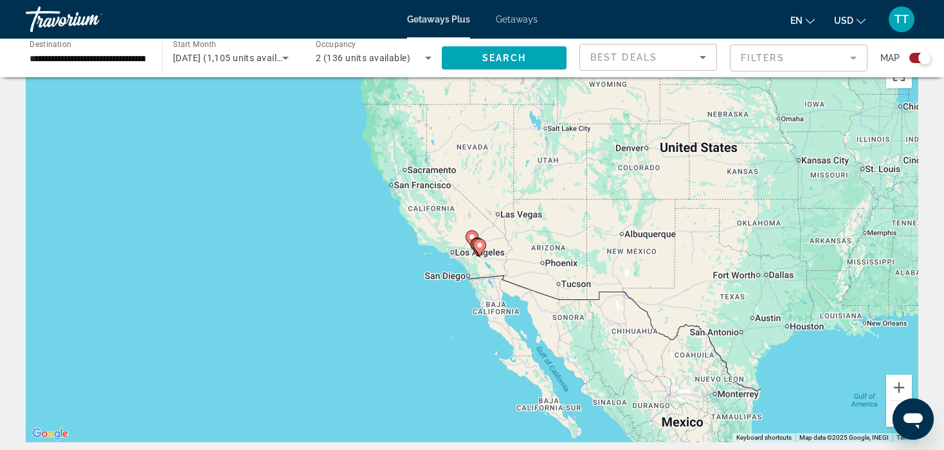
click at [473, 238] on gmp-advanced-marker "Main content" at bounding box center [479, 247] width 13 height 19
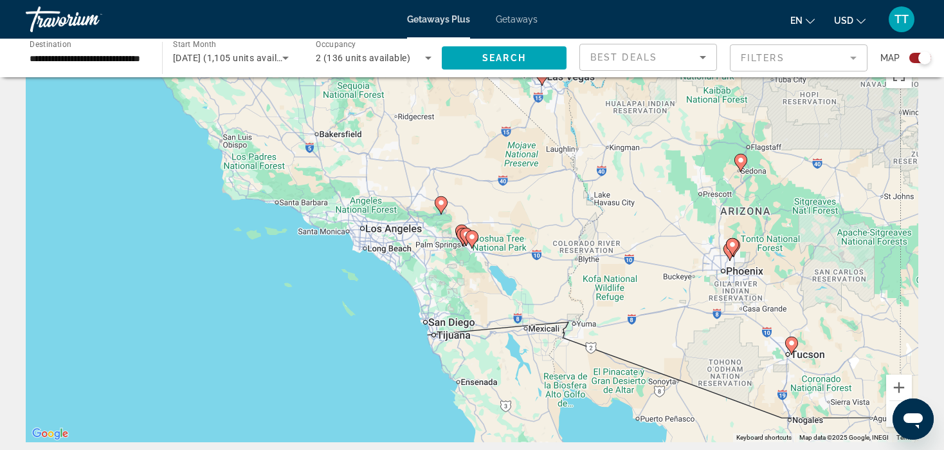
click at [442, 209] on icon "Main content" at bounding box center [442, 205] width 12 height 17
type input "**********"
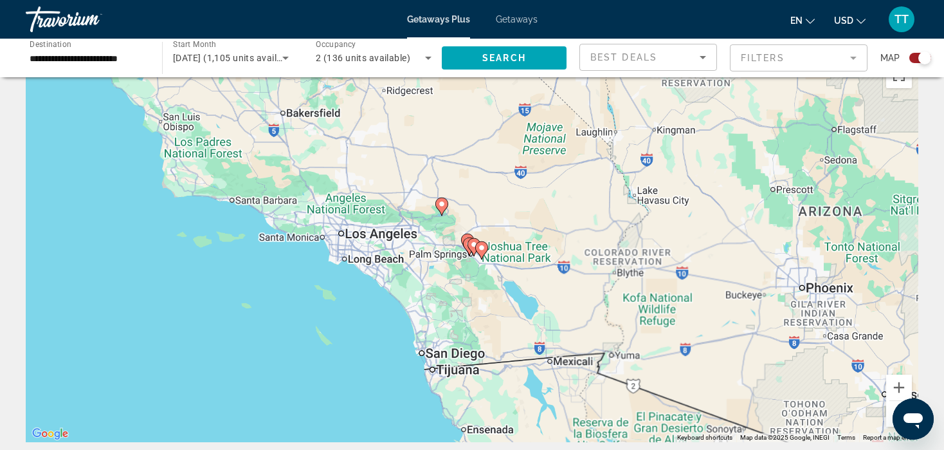
click at [442, 209] on icon "Main content" at bounding box center [442, 206] width 12 height 17
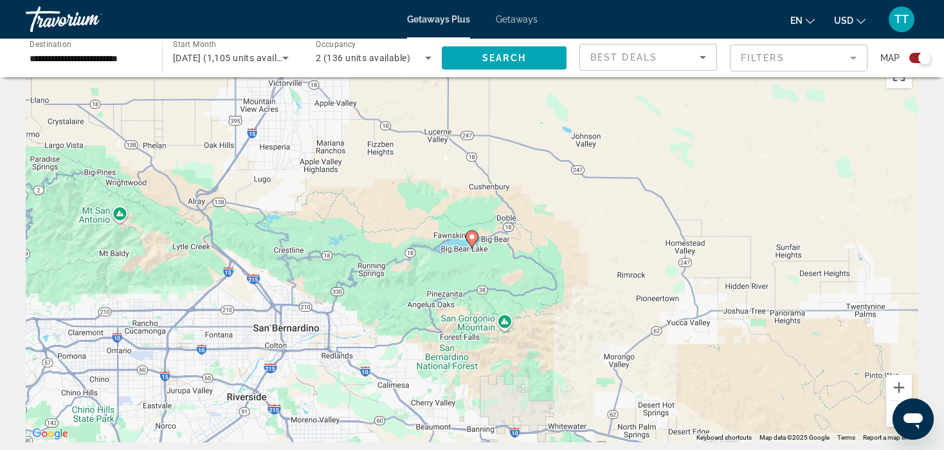
click at [473, 242] on icon "Main content" at bounding box center [472, 239] width 12 height 17
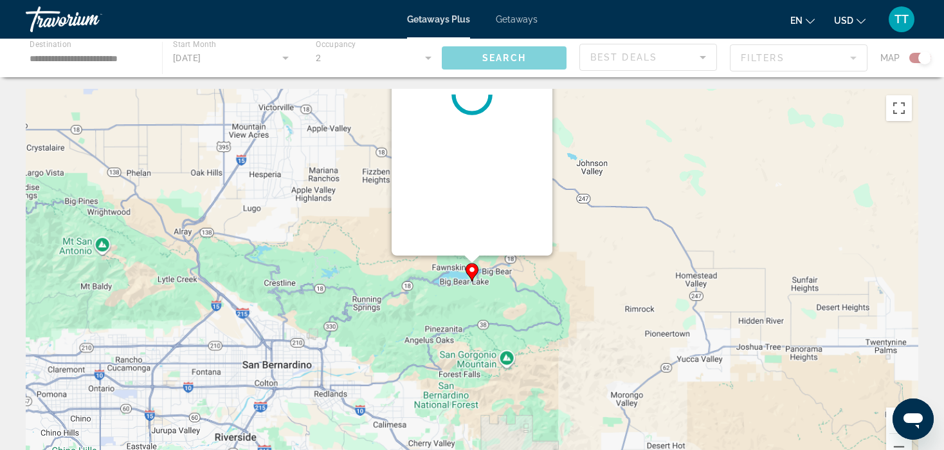
scroll to position [0, 0]
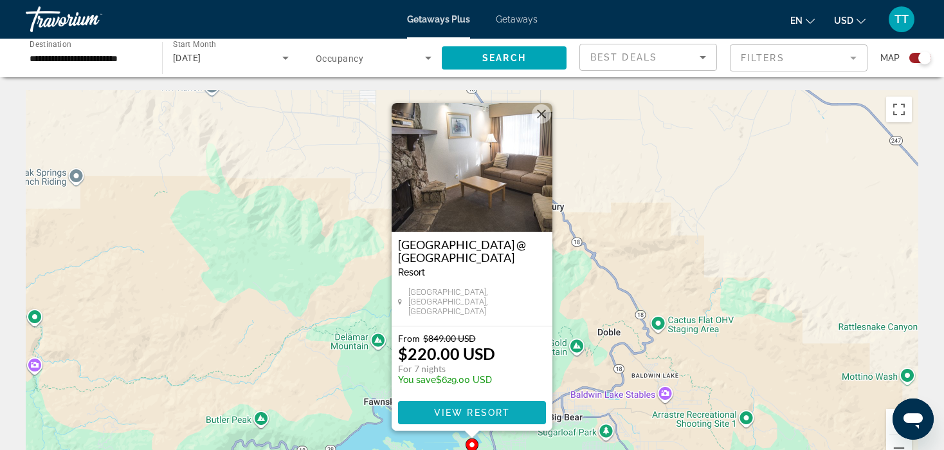
click at [474, 410] on span "View Resort" at bounding box center [472, 412] width 76 height 10
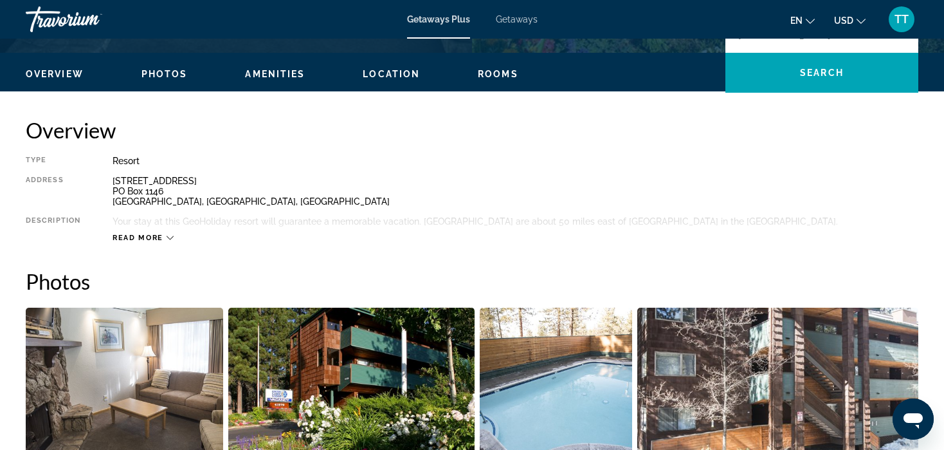
scroll to position [321, 0]
